Goal: Task Accomplishment & Management: Complete application form

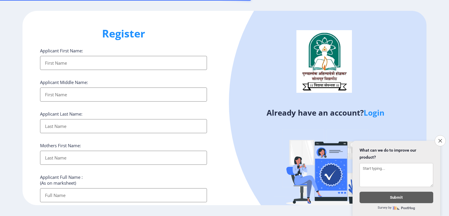
select select
click at [103, 64] on input "Applicant First Name:" at bounding box center [123, 63] width 167 height 14
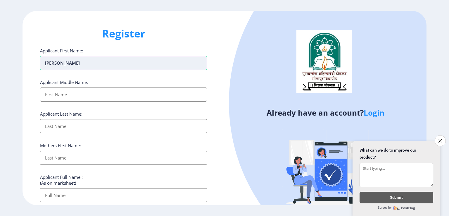
type input "[PERSON_NAME]"
type input "Shankar"
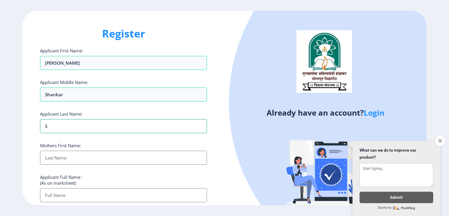
type input "Shinde"
click at [65, 157] on input "Applicant First Name:" at bounding box center [123, 157] width 167 height 14
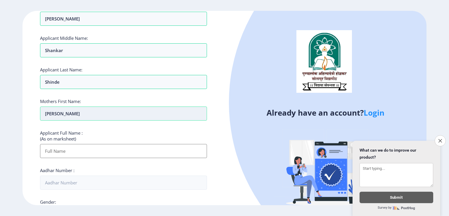
scroll to position [58, 0]
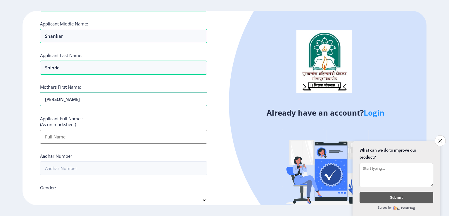
type input "Sushila"
click at [63, 136] on input "Applicant First Name:" at bounding box center [123, 136] width 167 height 14
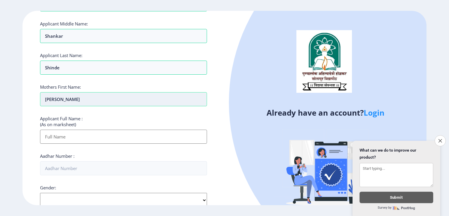
scroll to position [0, 0]
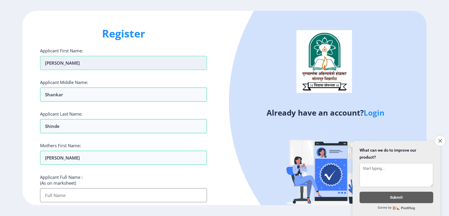
click at [55, 63] on input "Sujata" at bounding box center [123, 63] width 167 height 14
click at [58, 193] on input "Applicant First Name:" at bounding box center [123, 195] width 167 height 14
paste input "Sujata"
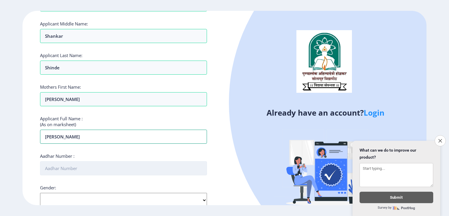
type input "[PERSON_NAME]"
click at [93, 171] on input "Aadhar Number :" at bounding box center [123, 168] width 167 height 14
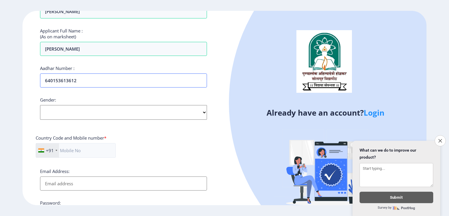
type input "640153613612"
click at [75, 108] on select "Select Gender Male Female Other" at bounding box center [123, 112] width 167 height 15
select select "[DEMOGRAPHIC_DATA]"
click at [40, 105] on select "Select Gender Male Female Other" at bounding box center [123, 112] width 167 height 15
click at [69, 153] on input "text" at bounding box center [76, 150] width 80 height 15
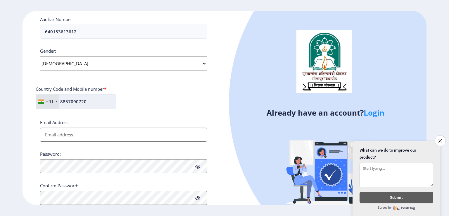
scroll to position [204, 0]
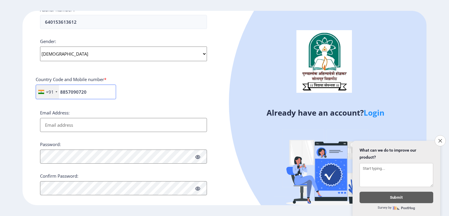
type input "8857090720"
click at [80, 125] on input "Email Address:" at bounding box center [123, 125] width 167 height 14
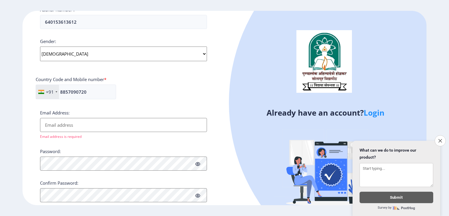
paste input "[EMAIL_ADDRESS][DOMAIN_NAME]"
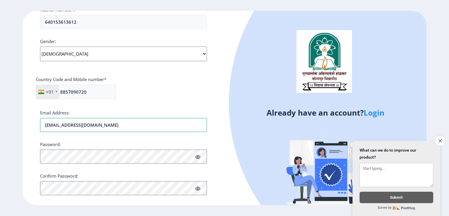
type input "[EMAIL_ADDRESS][DOMAIN_NAME]"
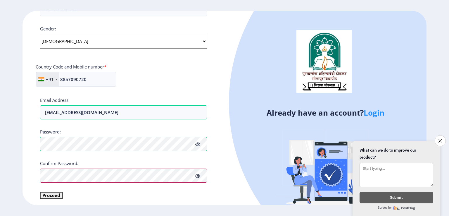
scroll to position [218, 0]
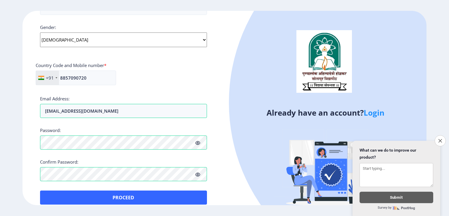
click at [198, 174] on icon at bounding box center [197, 174] width 5 height 4
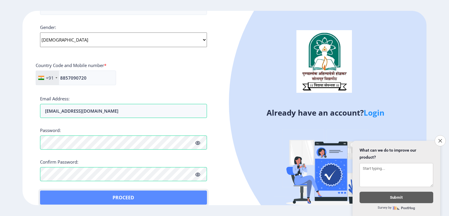
click at [98, 199] on button "Proceed" at bounding box center [123, 197] width 167 height 14
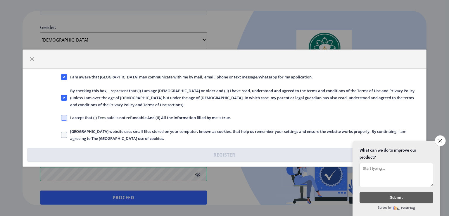
click at [66, 116] on span at bounding box center [64, 117] width 6 height 6
click at [61, 117] on input "I accept that (I) Fees paid is not refundable And (II) All the information fill…" at bounding box center [61, 117] width 0 height 0
checkbox input "true"
click at [91, 128] on span "Solapur University website uses small files stored on your computer, known as c…" at bounding box center [244, 135] width 355 height 14
click at [61, 134] on input "Solapur University website uses small files stored on your computer, known as c…" at bounding box center [61, 134] width 0 height 0
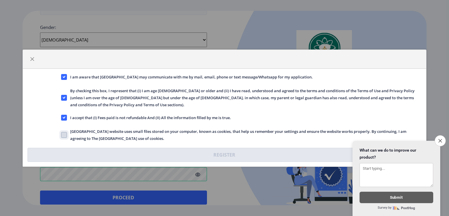
checkbox input "true"
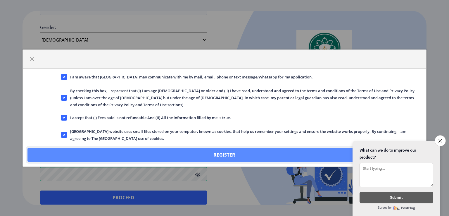
click at [148, 150] on button "Register" at bounding box center [224, 154] width 394 height 14
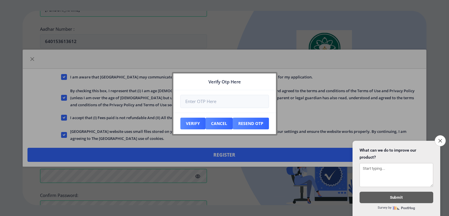
scroll to position [252, 0]
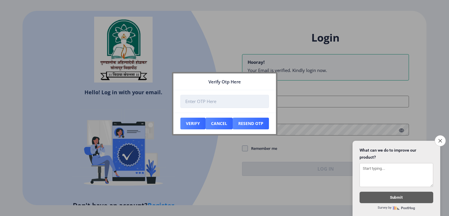
click at [204, 102] on input "number" at bounding box center [224, 101] width 88 height 13
type input "5"
type input "523192"
click at [193, 122] on button "Verify" at bounding box center [192, 123] width 25 height 12
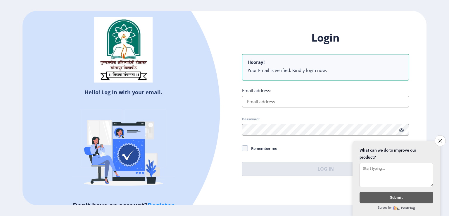
click at [270, 102] on input "Email address:" at bounding box center [325, 102] width 167 height 12
paste input "[EMAIL_ADDRESS][DOMAIN_NAME]"
type input "[EMAIL_ADDRESS][DOMAIN_NAME]"
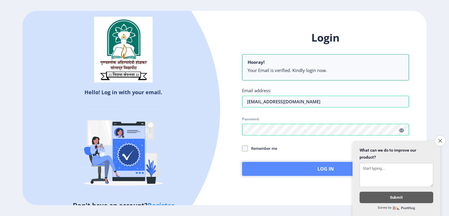
click at [271, 168] on button "Log In" at bounding box center [325, 169] width 167 height 14
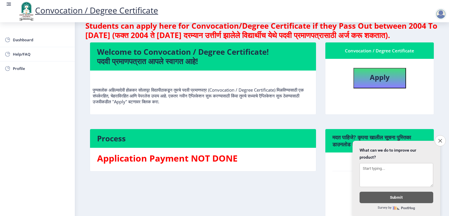
scroll to position [9, 0]
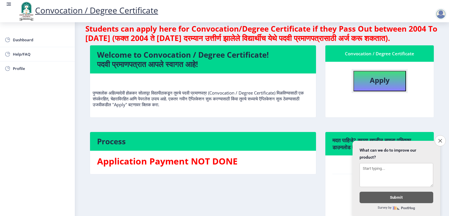
click at [388, 85] on b "Apply" at bounding box center [379, 80] width 20 height 10
select select
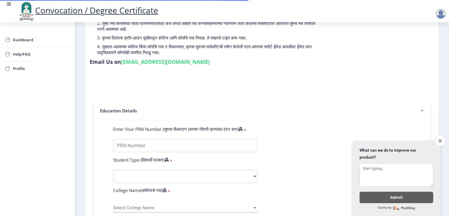
scroll to position [88, 0]
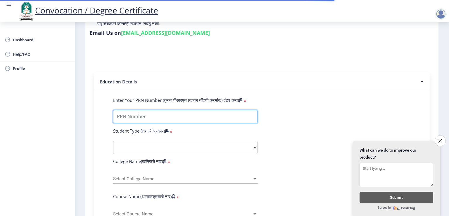
click at [197, 114] on input "Enter Your PRN Number (तुमचा पीआरएन (कायम नोंदणी क्रमांक) एंटर करा)" at bounding box center [185, 116] width 144 height 13
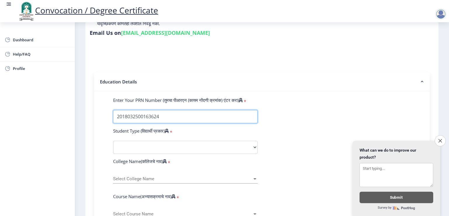
type input "2018032500163624"
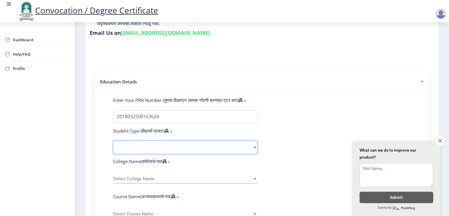
click at [147, 145] on select "Select Student Type Regular External" at bounding box center [185, 146] width 144 height 13
select select "Regular"
click at [113, 140] on select "Select Student Type Regular External" at bounding box center [185, 146] width 144 height 13
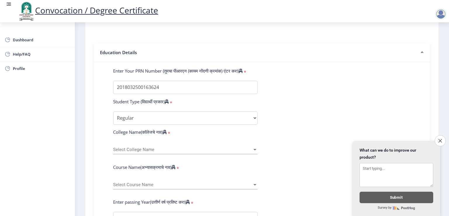
click at [148, 147] on span "Select College Name" at bounding box center [182, 149] width 139 height 5
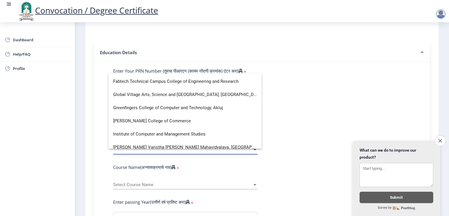
scroll to position [555, 0]
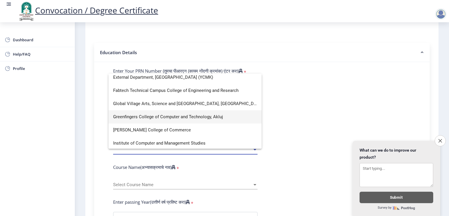
click at [154, 117] on span "Greenfingers College of Computer and Technology, Akluj" at bounding box center [185, 116] width 144 height 13
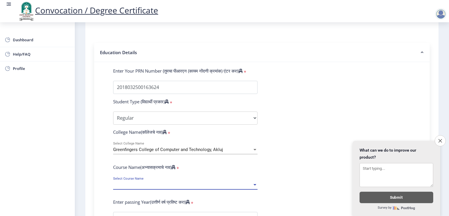
click at [146, 182] on span "Select Course Name" at bounding box center [182, 184] width 139 height 5
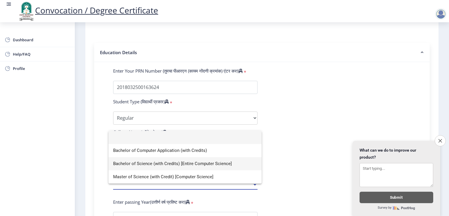
click at [147, 165] on span "Bachelor of Science (with Credits) [Entire Computer Science]" at bounding box center [185, 163] width 144 height 13
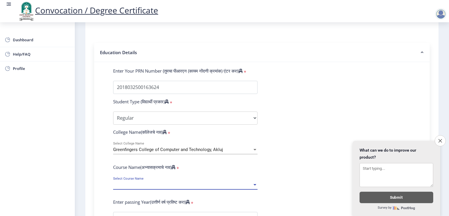
select select
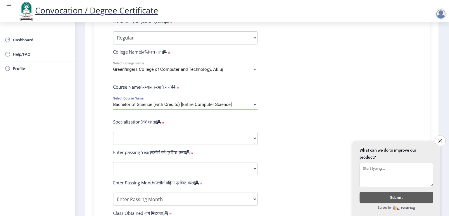
scroll to position [204, 0]
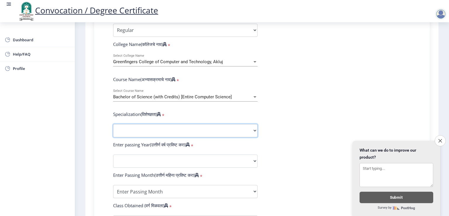
click at [151, 124] on select "Specialization Botany Chemistry Computer Science Electronics Geology Mathematic…" at bounding box center [185, 130] width 144 height 13
click at [311, 122] on form "Enter Your PRN Number (तुमचा पीआरएन (कायम नोंदणी क्रमांक) एंटर करा) * Student T…" at bounding box center [262, 150] width 306 height 340
click at [164, 129] on select "Specialization Botany Chemistry Computer Science Electronics Geology Mathematic…" at bounding box center [185, 130] width 144 height 13
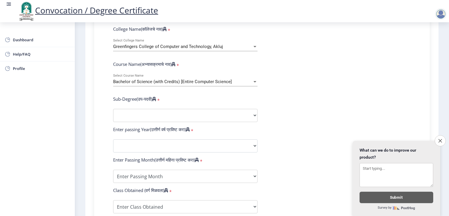
scroll to position [234, 0]
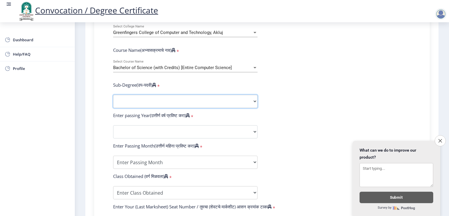
click at [156, 98] on select "Sub-Degree Biotechnology Entire Computer Science Entrepreneurship Other" at bounding box center [185, 101] width 144 height 13
select select "Entire Computer Science"
click at [113, 95] on select "Sub-Degree Biotechnology Entire Computer Science Entrepreneurship Other" at bounding box center [185, 101] width 144 height 13
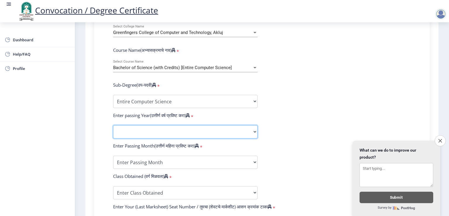
click at [140, 131] on select "2025 2024 2023 2022 2021 2020 2019 2018 2017 2016 2015 2014 2013 2012 2011 2010…" at bounding box center [185, 131] width 144 height 13
select select "2021"
click at [113, 125] on select "2025 2024 2023 2022 2021 2020 2019 2018 2017 2016 2015 2014 2013 2012 2011 2010…" at bounding box center [185, 131] width 144 height 13
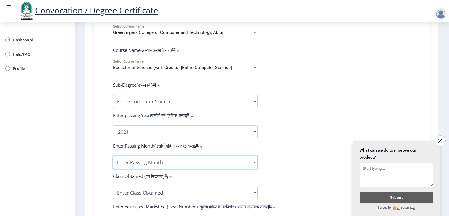
click at [140, 157] on select "Enter Passing Month March April May October November December" at bounding box center [185, 161] width 144 height 13
select select "March"
click at [113, 155] on select "Enter Passing Month March April May October November December" at bounding box center [185, 161] width 144 height 13
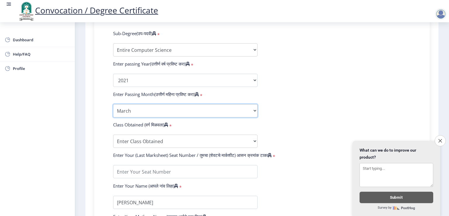
scroll to position [292, 0]
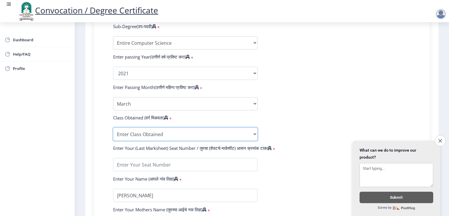
click at [139, 131] on select "Enter Class Obtained FIRST CLASS WITH DISTINCTION FIRST CLASS HIGHER SECOND CLA…" at bounding box center [185, 133] width 144 height 13
select select "Grade A+"
click at [113, 127] on select "Enter Class Obtained FIRST CLASS WITH DISTINCTION FIRST CLASS HIGHER SECOND CLA…" at bounding box center [185, 133] width 144 height 13
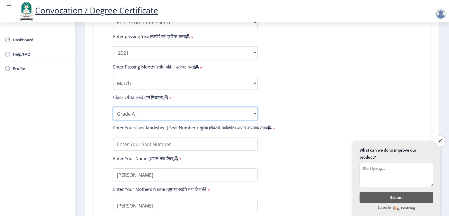
scroll to position [321, 0]
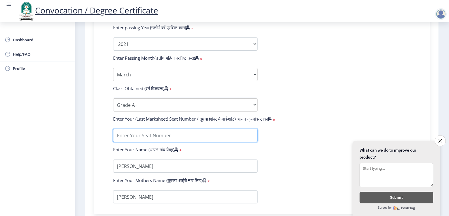
click at [143, 130] on input "textarea" at bounding box center [185, 135] width 144 height 13
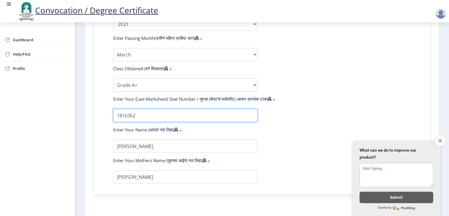
scroll to position [350, 0]
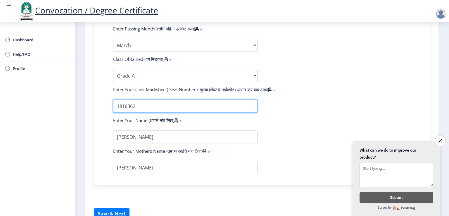
type input "1816362"
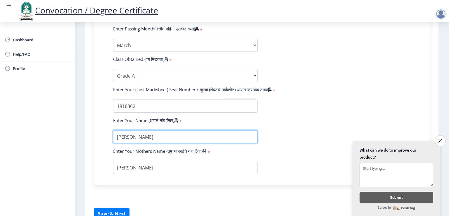
click at [161, 132] on input "textarea" at bounding box center [185, 136] width 144 height 13
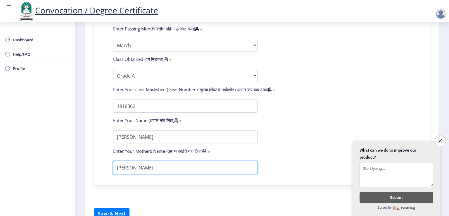
click at [166, 168] on input "textarea" at bounding box center [185, 167] width 144 height 13
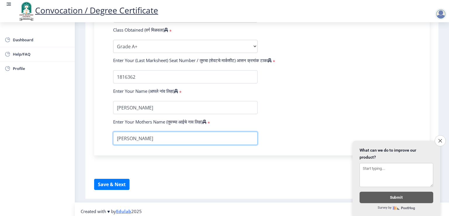
scroll to position [380, 0]
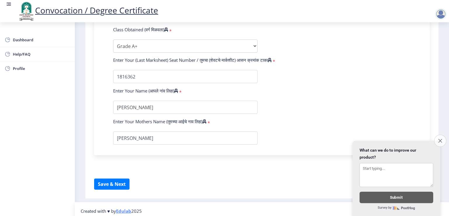
click at [442, 138] on icon "Close survey" at bounding box center [440, 140] width 4 height 4
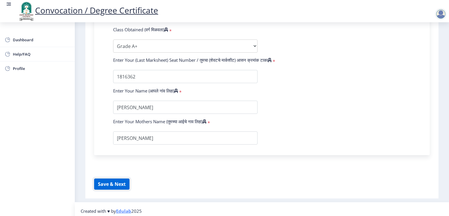
click at [112, 178] on button "Save & Next" at bounding box center [111, 183] width 35 height 11
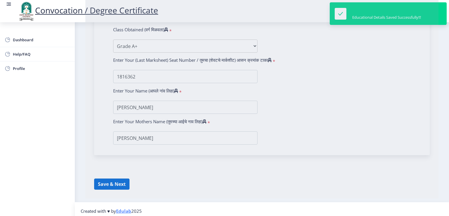
select select
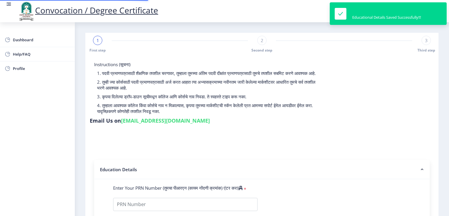
type input "2018032500163624"
select select "Regular"
select select "2021"
select select "March"
select select "Grade A+"
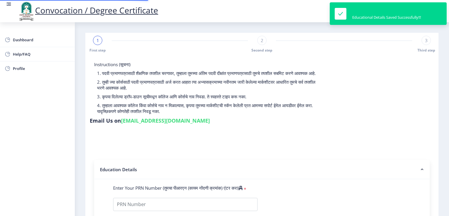
type input "1816362"
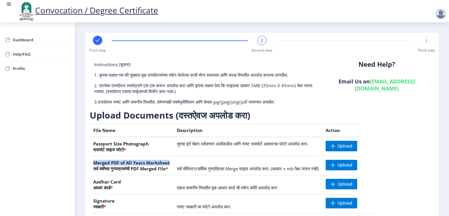
drag, startPoint x: 94, startPoint y: 163, endPoint x: 173, endPoint y: 163, distance: 79.2
click at [173, 163] on th "Merged PDF of All Years Marksheet सर्व वर्षांच्या गुणपत्रकांची PDF Merged File *" at bounding box center [132, 165] width 84 height 19
copy th "Merged PDF of All Years Marksheet"
click at [352, 145] on span "Upload" at bounding box center [344, 146] width 15 height 6
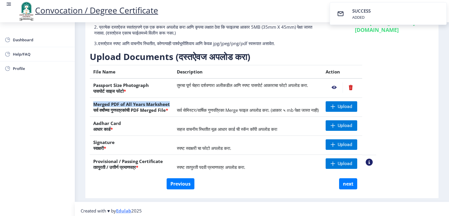
scroll to position [61, 0]
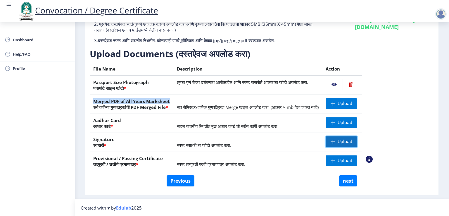
click at [352, 140] on span "Upload" at bounding box center [344, 141] width 15 height 6
click at [352, 159] on span "Upload" at bounding box center [344, 160] width 15 height 6
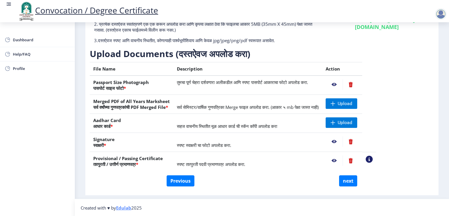
click at [101, 108] on th "Merged PDF of All Years Marksheet सर्व वर्षांच्या गुणपत्रकांची PDF Merged File *" at bounding box center [132, 104] width 84 height 19
drag, startPoint x: 92, startPoint y: 119, endPoint x: 136, endPoint y: 121, distance: 44.1
click at [136, 121] on th "Aadhar Card आधार कार्ड *" at bounding box center [132, 123] width 84 height 19
drag, startPoint x: 96, startPoint y: 159, endPoint x: 203, endPoint y: 158, distance: 107.5
click at [203, 158] on tr "Provisional / Passing Certificate तात्पुरती / उत्तीर्ण प्रमाणपत्र * स्पष्ट तात्…" at bounding box center [233, 161] width 286 height 19
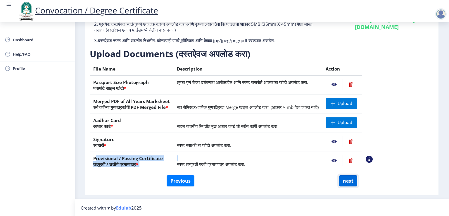
click at [346, 181] on button "next" at bounding box center [348, 180] width 18 height 11
select select
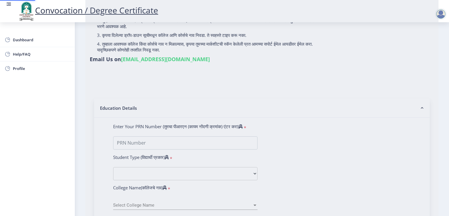
scroll to position [0, 0]
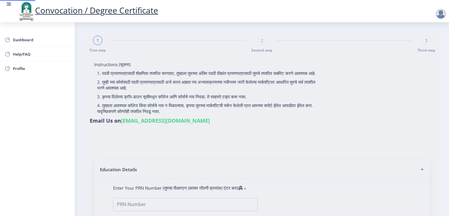
type input "[PERSON_NAME]"
type input "Sushila"
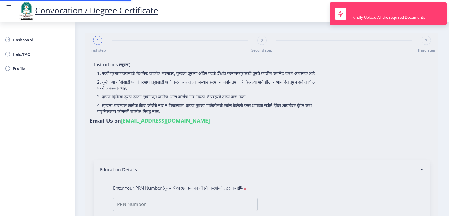
type input "2018032500163624"
select select "Regular"
select select "2021"
select select "March"
select select "Grade A+"
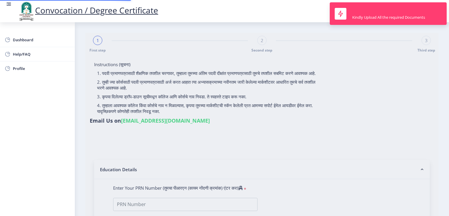
type input "1816362"
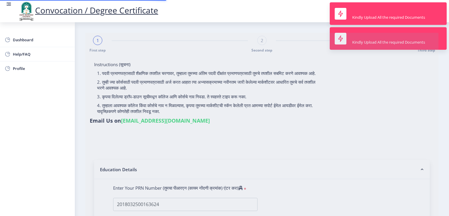
select select "Entire Computer Science"
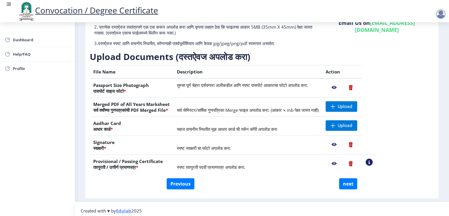
scroll to position [61, 0]
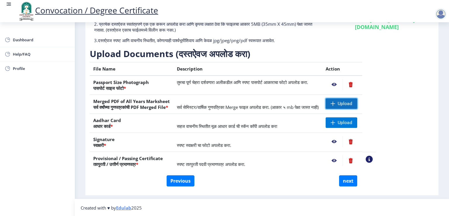
click at [352, 103] on span "Upload" at bounding box center [344, 103] width 15 height 6
click at [355, 121] on span "Upload" at bounding box center [341, 122] width 32 height 11
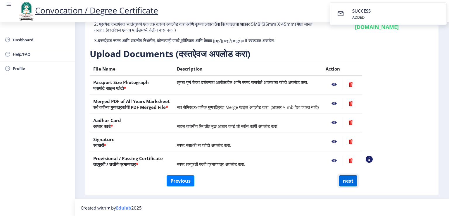
click at [351, 179] on button "next" at bounding box center [348, 180] width 18 height 11
select select
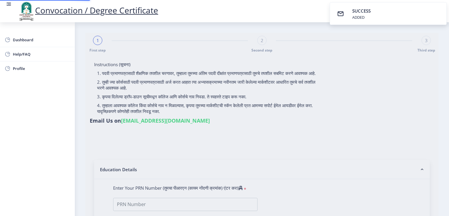
select select
type input "2018032500163624"
select select "Regular"
select select "2021"
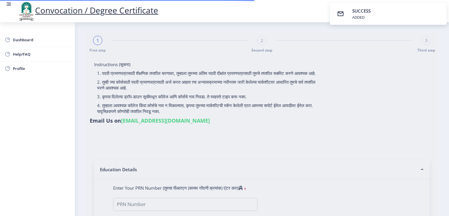
select select "March"
select select "Grade A+"
type input "1816362"
select select "Entire Computer Science"
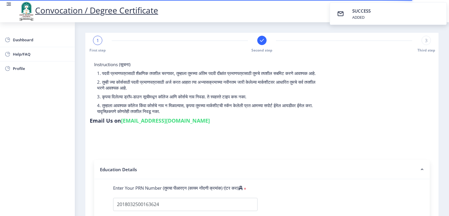
select select
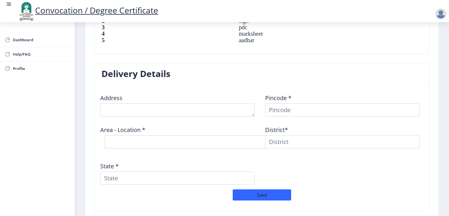
scroll to position [471, 0]
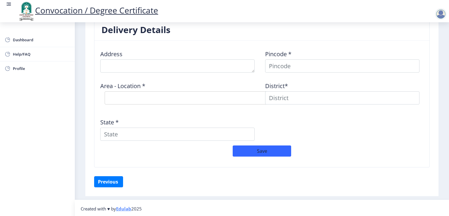
click at [132, 71] on div "Address Pincode * Area - Location * Select Area Location District* State *" at bounding box center [261, 95] width 329 height 100
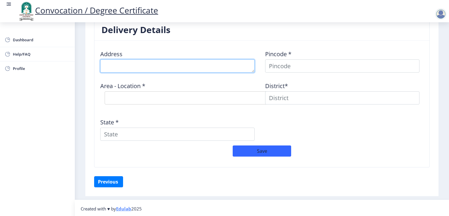
click at [133, 67] on textarea at bounding box center [177, 65] width 154 height 13
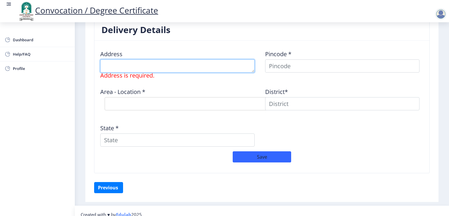
click at [133, 64] on textarea at bounding box center [177, 65] width 154 height 13
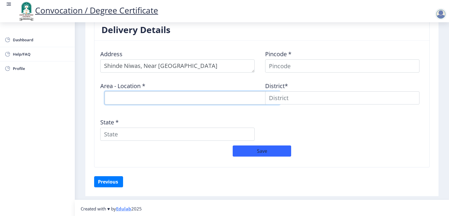
click at [114, 95] on select "Select Area Location" at bounding box center [192, 97] width 175 height 13
click at [127, 96] on select "Select Area Location" at bounding box center [192, 97] width 175 height 13
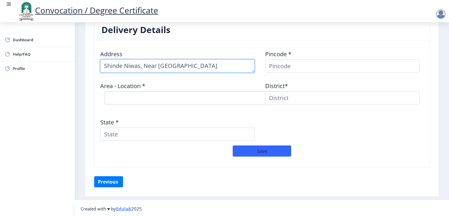
drag, startPoint x: 143, startPoint y: 65, endPoint x: 157, endPoint y: 68, distance: 14.4
click at [143, 65] on textarea at bounding box center [177, 65] width 154 height 13
click at [143, 64] on textarea at bounding box center [177, 65] width 154 height 13
type textarea "Shinde Niwas, Nimgaon road"
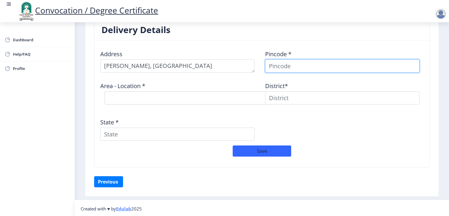
click at [275, 65] on input at bounding box center [342, 65] width 154 height 13
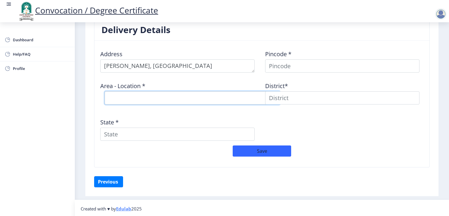
click at [150, 96] on select "Select Area Location" at bounding box center [192, 97] width 175 height 13
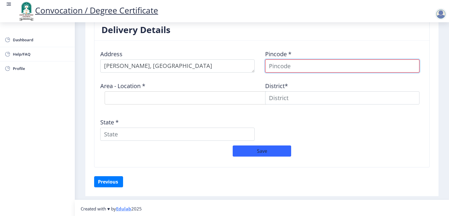
click at [275, 67] on input at bounding box center [342, 65] width 154 height 13
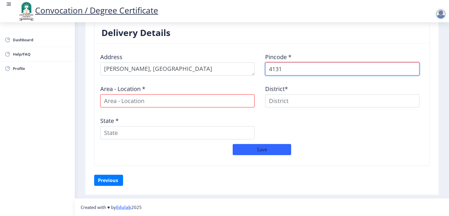
scroll to position [467, 0]
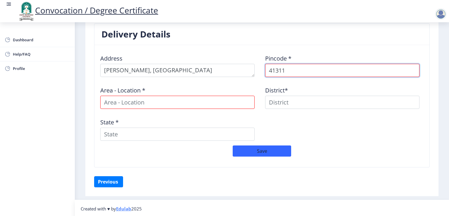
type input "413113"
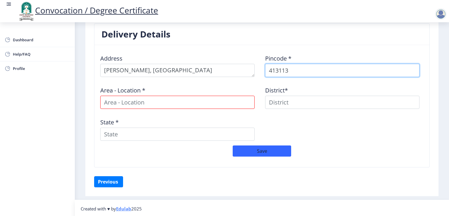
select select
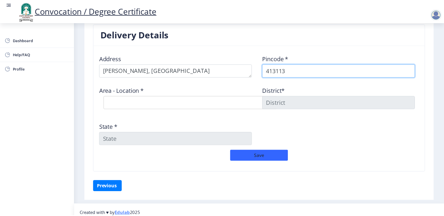
scroll to position [471, 0]
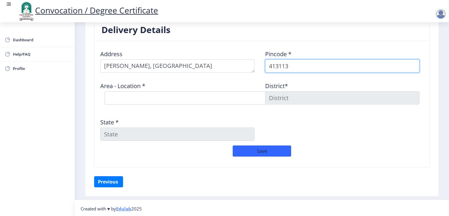
type input "413113"
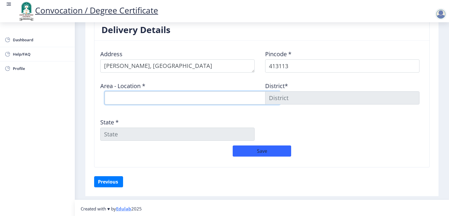
click at [128, 94] on select "Select Area Location Bondle B.O Khandali B.O Khudus B.O Maloli B.O Nimgaon B.O …" at bounding box center [192, 97] width 175 height 13
select select "8: Object"
click at [105, 91] on select "Select Area Location Bondle B.O Khandali B.O Khudus B.O Maloli B.O Nimgaon B.O …" at bounding box center [192, 97] width 175 height 13
type input "SOLAPUR"
type input "[GEOGRAPHIC_DATA]"
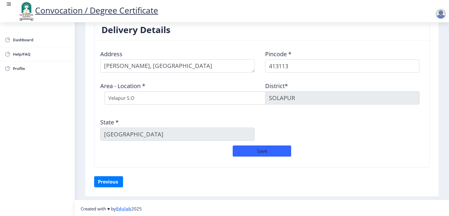
click at [347, 115] on div "Address Pincode * 413113 Area - Location * Select Area Location Bondle B.O Khan…" at bounding box center [261, 95] width 329 height 100
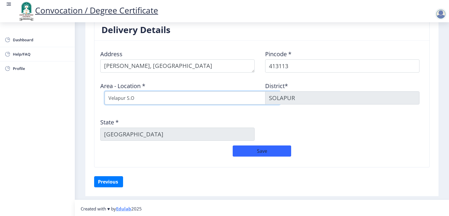
click at [141, 97] on select "Select Area Location Bondle B.O Khandali B.O Khudus B.O Maloli B.O Nimgaon B.O …" at bounding box center [192, 97] width 175 height 13
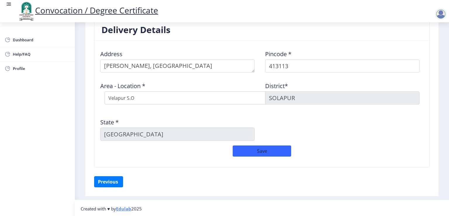
click at [406, 152] on div "Save" at bounding box center [261, 153] width 329 height 17
click at [261, 151] on button "Save" at bounding box center [261, 150] width 58 height 11
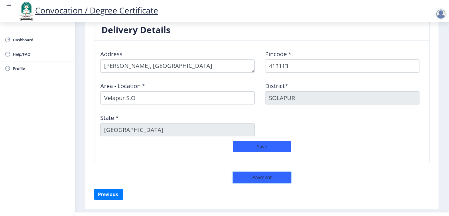
click at [262, 176] on button "Payment" at bounding box center [261, 176] width 58 height 11
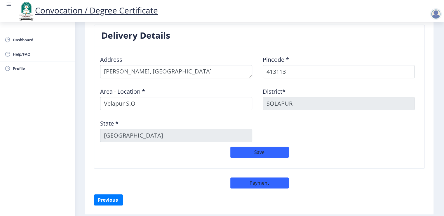
select select "sealed"
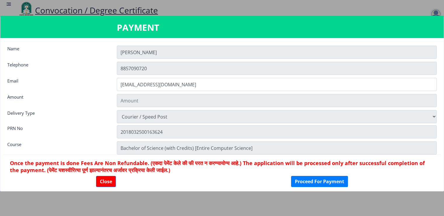
type input "2885"
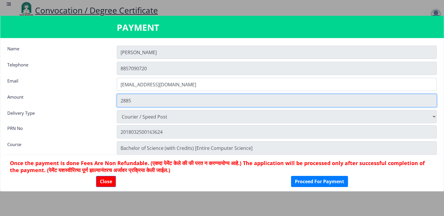
click at [160, 103] on input "2885" at bounding box center [277, 100] width 320 height 13
click at [159, 102] on input "2885" at bounding box center [277, 100] width 320 height 13
click at [162, 99] on input "2885" at bounding box center [277, 100] width 320 height 13
click at [148, 105] on input "2885" at bounding box center [277, 100] width 320 height 13
click at [146, 104] on input "2885" at bounding box center [277, 100] width 320 height 13
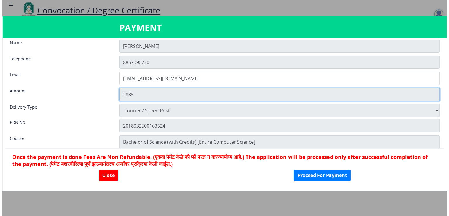
scroll to position [8, 0]
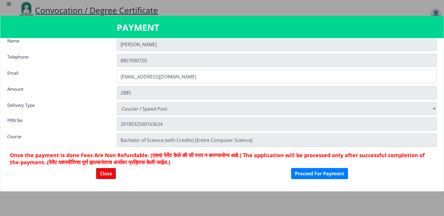
drag, startPoint x: 385, startPoint y: 27, endPoint x: 357, endPoint y: 34, distance: 29.3
click at [357, 34] on nb-card-header "PAYMENT" at bounding box center [222, 27] width 444 height 21
click at [107, 173] on button "Close" at bounding box center [106, 173] width 20 height 11
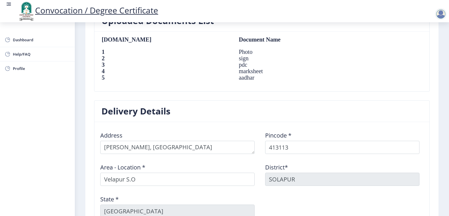
scroll to position [384, 0]
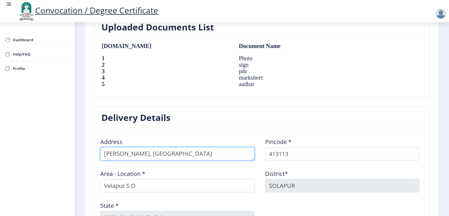
click at [188, 156] on textarea at bounding box center [177, 153] width 154 height 13
drag, startPoint x: 192, startPoint y: 154, endPoint x: 52, endPoint y: 150, distance: 139.4
type textarea "Sr no 40, Lane no 2"
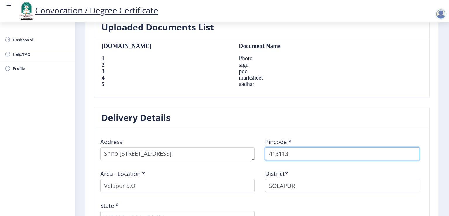
select select
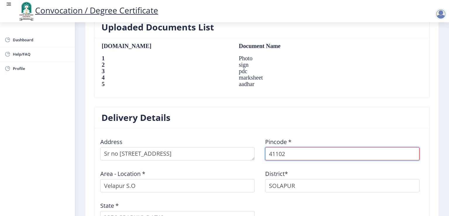
type input "411028"
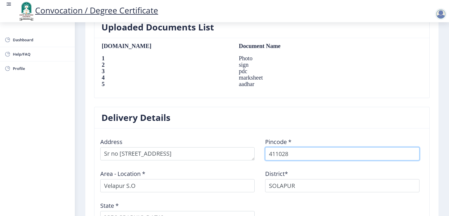
select select
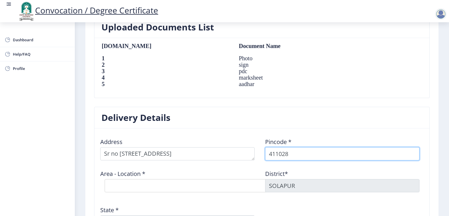
type input "411028"
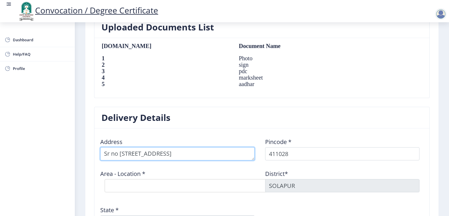
click at [170, 155] on textarea at bounding box center [177, 153] width 154 height 13
type textarea "Sr no 40, Lane no 2, Near Sahara Bekari, Kalepadal"
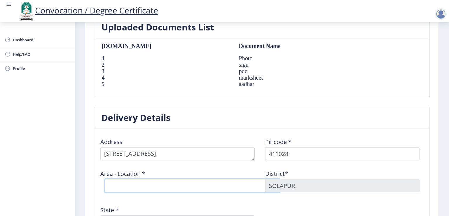
click at [133, 180] on select "Select Area Location Gondhale Nagar S.O Hadapsar S.O Sasanenagar S.O" at bounding box center [192, 185] width 175 height 13
select select "3: Object"
click at [105, 179] on select "Select Area Location Gondhale Nagar S.O Hadapsar S.O Sasanenagar S.O" at bounding box center [192, 185] width 175 height 13
type input "Pune"
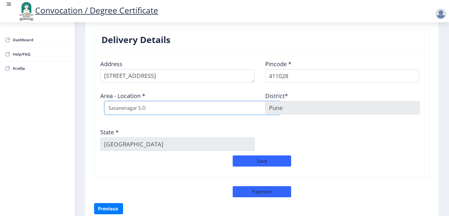
scroll to position [471, 0]
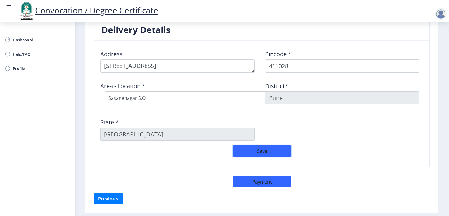
click at [270, 152] on button "Save" at bounding box center [261, 150] width 58 height 11
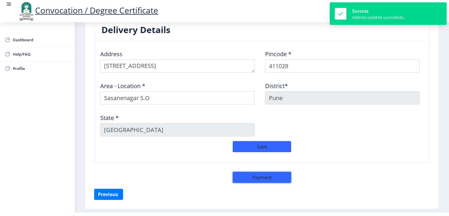
click at [257, 177] on button "Payment" at bounding box center [261, 176] width 58 height 11
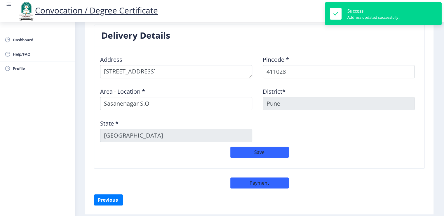
select select "sealed"
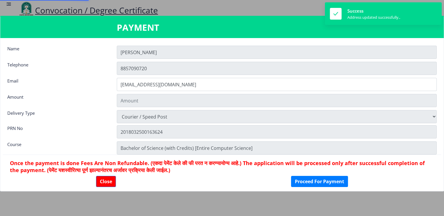
type input "2885"
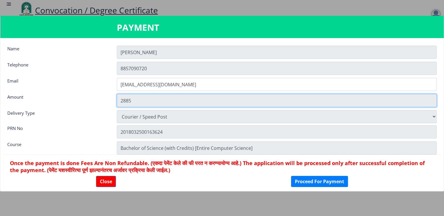
click at [150, 103] on input "2885" at bounding box center [277, 100] width 320 height 13
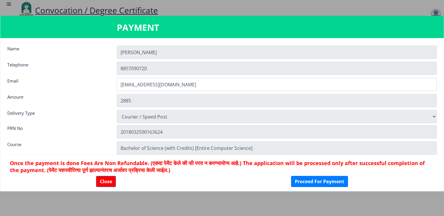
drag, startPoint x: 372, startPoint y: 27, endPoint x: 363, endPoint y: 29, distance: 9.0
click at [363, 29] on div at bounding box center [387, 28] width 110 height 12
click at [103, 180] on button "Close" at bounding box center [106, 181] width 20 height 11
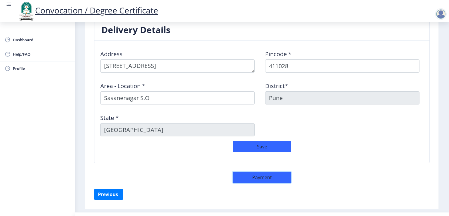
scroll to position [413, 0]
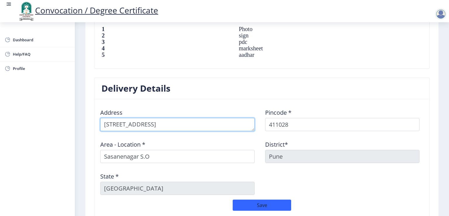
click at [200, 126] on textarea at bounding box center [177, 124] width 154 height 13
click at [202, 123] on textarea at bounding box center [177, 124] width 154 height 13
type textarea "N"
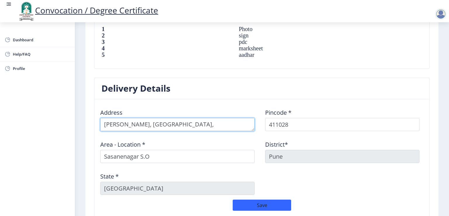
type textarea "[PERSON_NAME], [GEOGRAPHIC_DATA], [GEOGRAPHIC_DATA]"
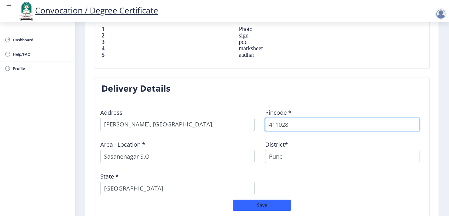
select select
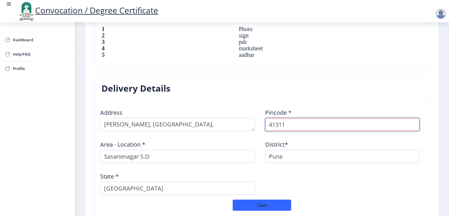
type input "413113"
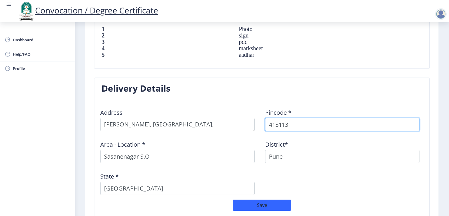
select select
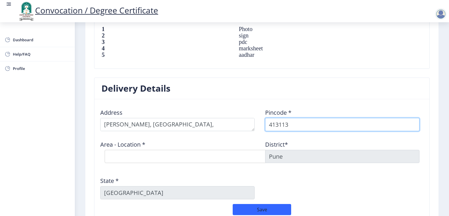
type input "413113"
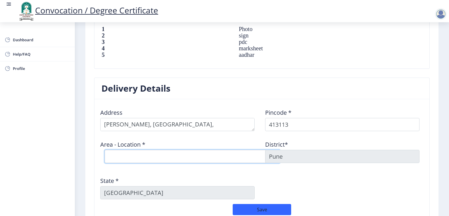
click at [159, 158] on select "Select Area Location Bondle B.O Khandali B.O Khudus B.O Maloli B.O Nimgaon B.O …" at bounding box center [192, 156] width 175 height 13
select select "8: Object"
click at [105, 150] on select "Select Area Location Bondle B.O Khandali B.O Khudus B.O Maloli B.O Nimgaon B.O …" at bounding box center [192, 156] width 175 height 13
type input "SOLAPUR"
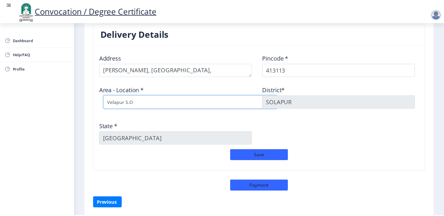
scroll to position [471, 0]
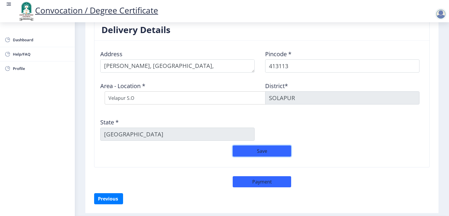
click at [266, 148] on button "Save" at bounding box center [261, 150] width 58 height 11
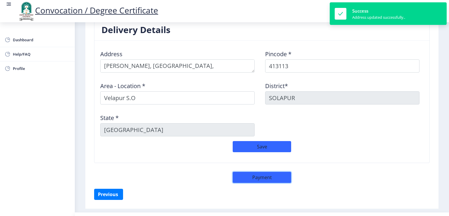
click at [259, 176] on button "Payment" at bounding box center [261, 176] width 58 height 11
select select "sealed"
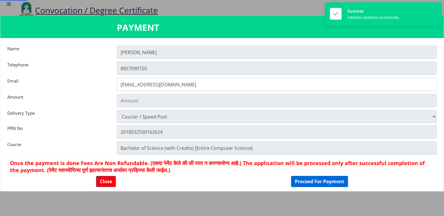
type input "2885"
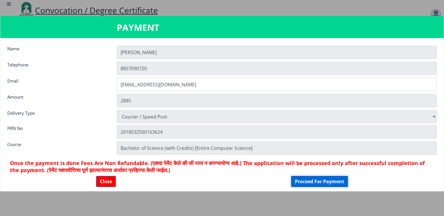
click at [310, 180] on button "Proceed For Payment" at bounding box center [319, 181] width 57 height 11
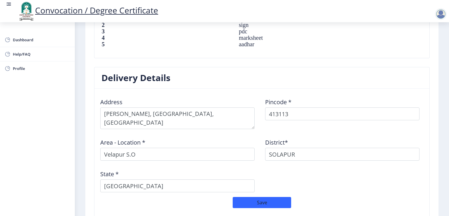
scroll to position [492, 0]
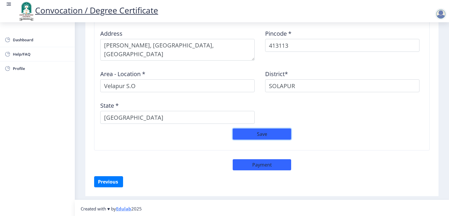
click at [243, 134] on button "Save" at bounding box center [261, 133] width 58 height 11
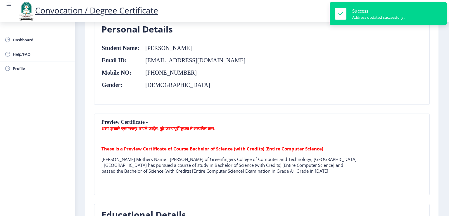
scroll to position [0, 0]
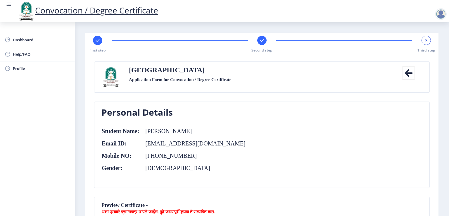
click at [439, 14] on div at bounding box center [441, 14] width 12 height 12
click at [164, 72] on label "[GEOGRAPHIC_DATA]" at bounding box center [167, 69] width 76 height 7
click at [406, 72] on icon at bounding box center [408, 72] width 13 height 13
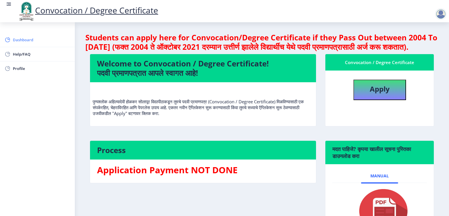
click at [22, 40] on span "Dashboard" at bounding box center [41, 39] width 57 height 7
click at [438, 15] on div at bounding box center [441, 14] width 12 height 12
click at [426, 46] on span "Log out" at bounding box center [425, 45] width 37 height 7
